Goal: Transaction & Acquisition: Purchase product/service

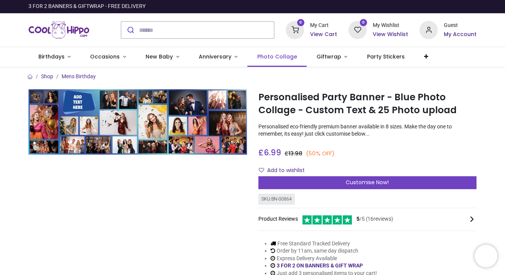
click at [276, 54] on span "Photo Collage" at bounding box center [277, 57] width 40 height 8
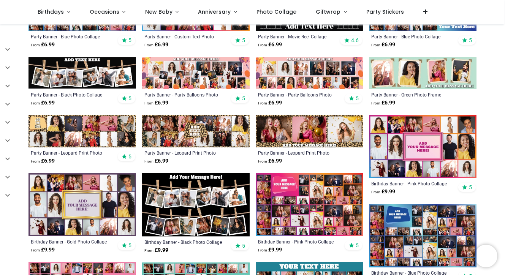
scroll to position [256, 0]
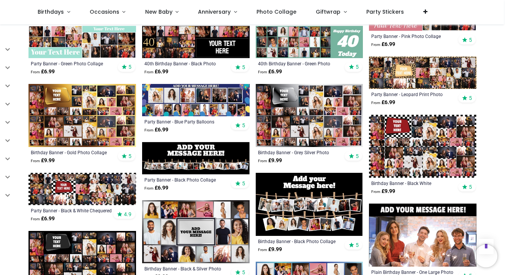
scroll to position [546, 0]
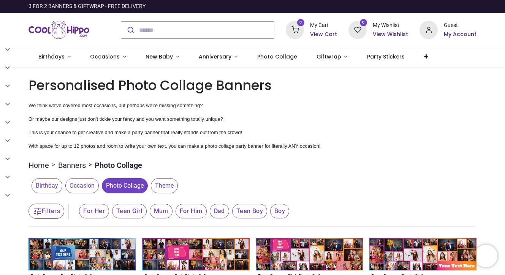
click at [83, 186] on span "Occasion" at bounding box center [81, 185] width 33 height 15
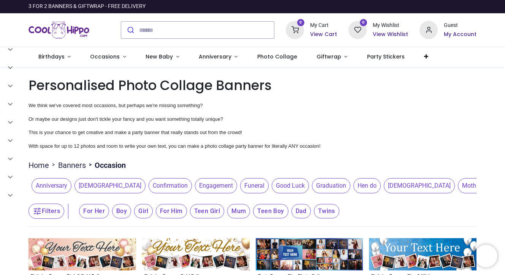
click at [389, 145] on p "With space for up to 12 photos and room to write your own text, you can make a …" at bounding box center [253, 147] width 448 height 8
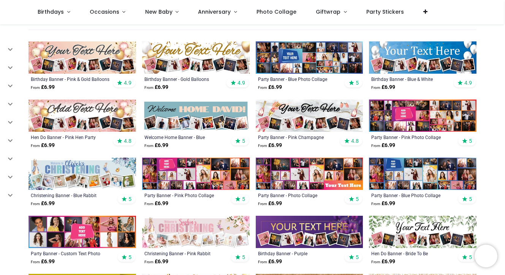
scroll to position [160, 0]
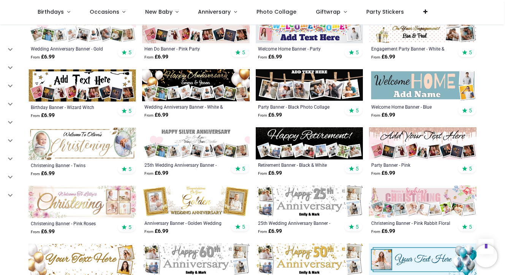
scroll to position [534, 0]
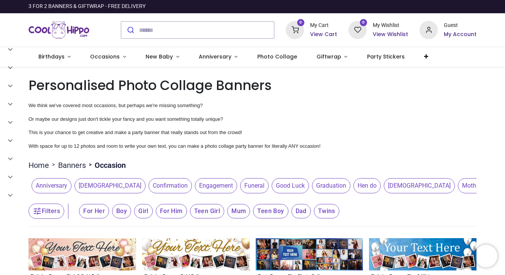
click at [50, 211] on button "Filters" at bounding box center [47, 211] width 36 height 15
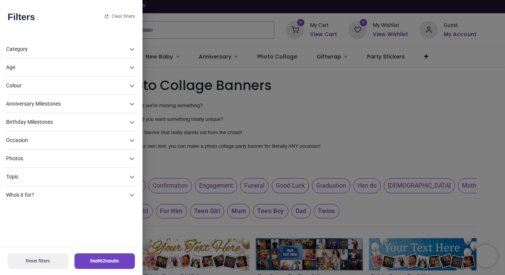
click at [30, 259] on button "Reset filters" at bounding box center [38, 262] width 61 height 16
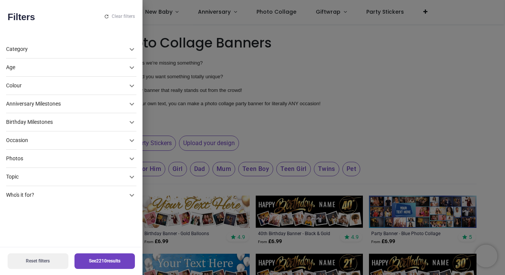
scroll to position [156, 0]
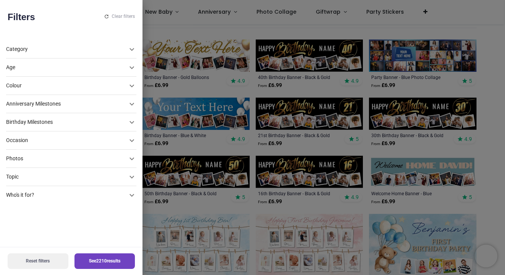
click at [44, 159] on div "Photos" at bounding box center [66, 159] width 121 height 8
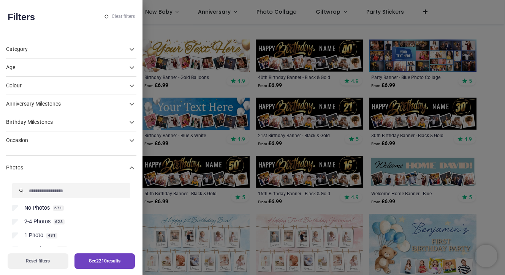
scroll to position [92, 0]
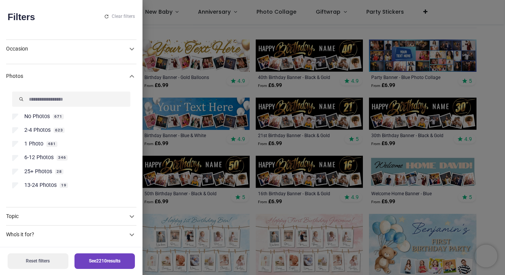
click at [29, 142] on span "1 Photo" at bounding box center [33, 144] width 19 height 8
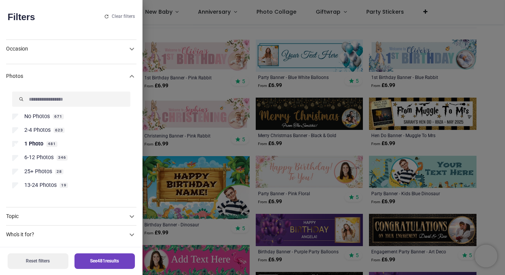
click at [430, 36] on div at bounding box center [252, 137] width 505 height 275
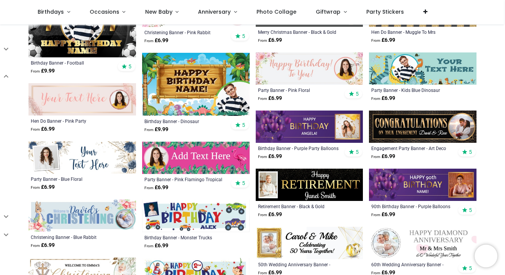
scroll to position [261, 0]
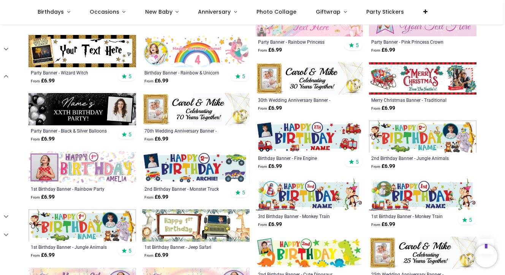
scroll to position [1074, 0]
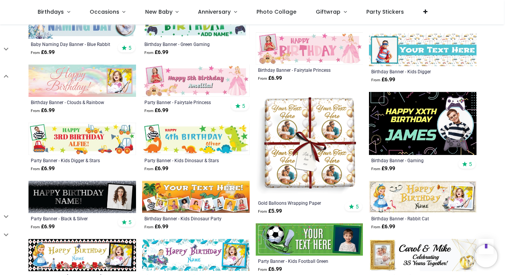
scroll to position [1743, 0]
